Goal: Task Accomplishment & Management: Manage account settings

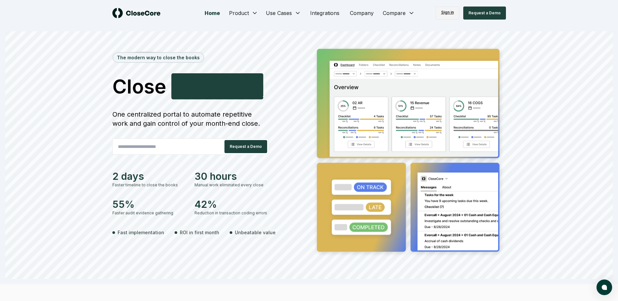
click at [441, 12] on link "Sign in" at bounding box center [448, 13] width 24 height 13
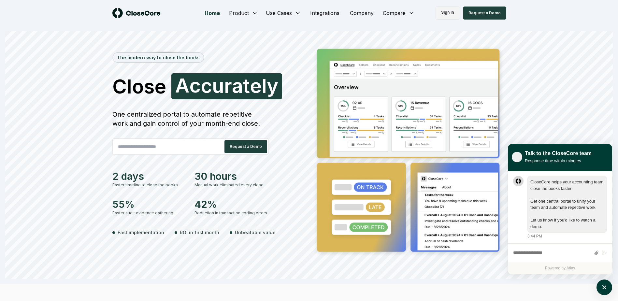
scroll to position [0, 0]
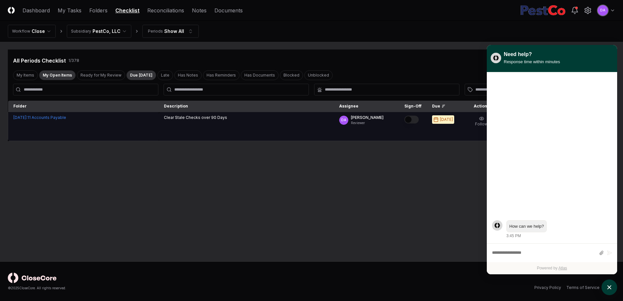
click at [417, 121] on button "Mark complete" at bounding box center [411, 120] width 14 height 8
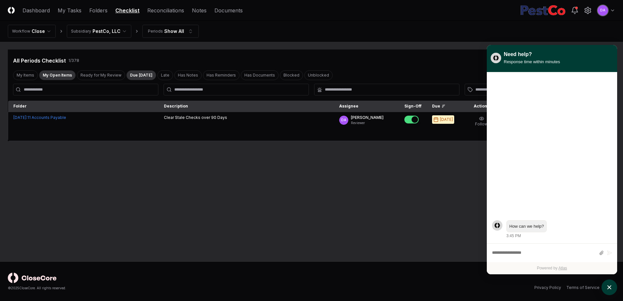
click at [453, 17] on header "CloseCore Dashboard My Tasks Folders Checklist Reconciliations Notes Documents …" at bounding box center [311, 10] width 623 height 21
click at [440, 189] on main "Cancel Reassign All Periods Checklist 1 / 378 Bulk Reassign Download New Task M…" at bounding box center [311, 152] width 623 height 220
click at [614, 53] on div "Need help? Response time within minutes" at bounding box center [552, 58] width 130 height 27
click at [510, 55] on div "Need help?" at bounding box center [532, 55] width 56 height 8
click at [392, 201] on main "Cancel Reassign All Periods Checklist 1 / 378 Bulk Reassign Download New Task M…" at bounding box center [311, 152] width 623 height 220
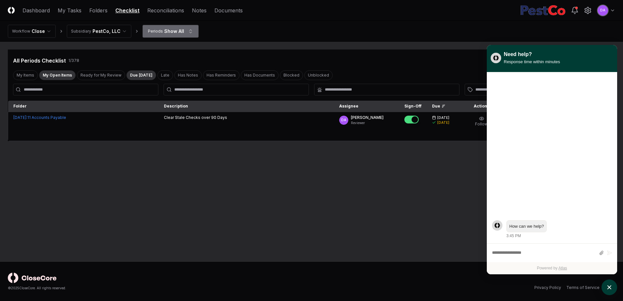
click at [167, 31] on html "CloseCore Dashboard My Tasks Folders Checklist Reconciliations Notes Documents …" at bounding box center [311, 150] width 623 height 301
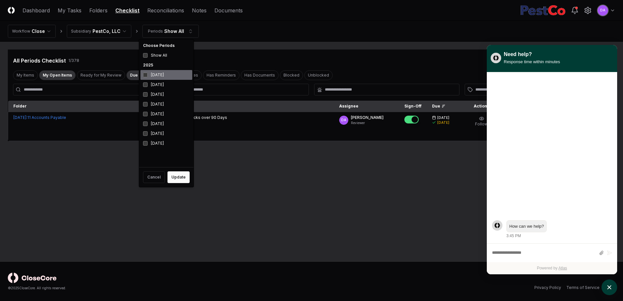
click at [161, 76] on div "[DATE]" at bounding box center [166, 75] width 52 height 10
click at [177, 176] on button "Update" at bounding box center [178, 177] width 22 height 12
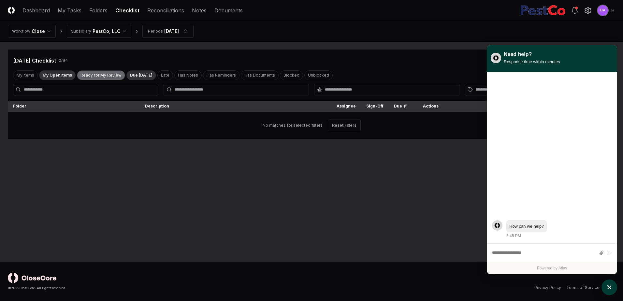
click at [94, 74] on button "Ready for My Review" at bounding box center [101, 75] width 48 height 10
click at [164, 73] on button "Late" at bounding box center [165, 75] width 16 height 10
